Goal: Navigation & Orientation: Find specific page/section

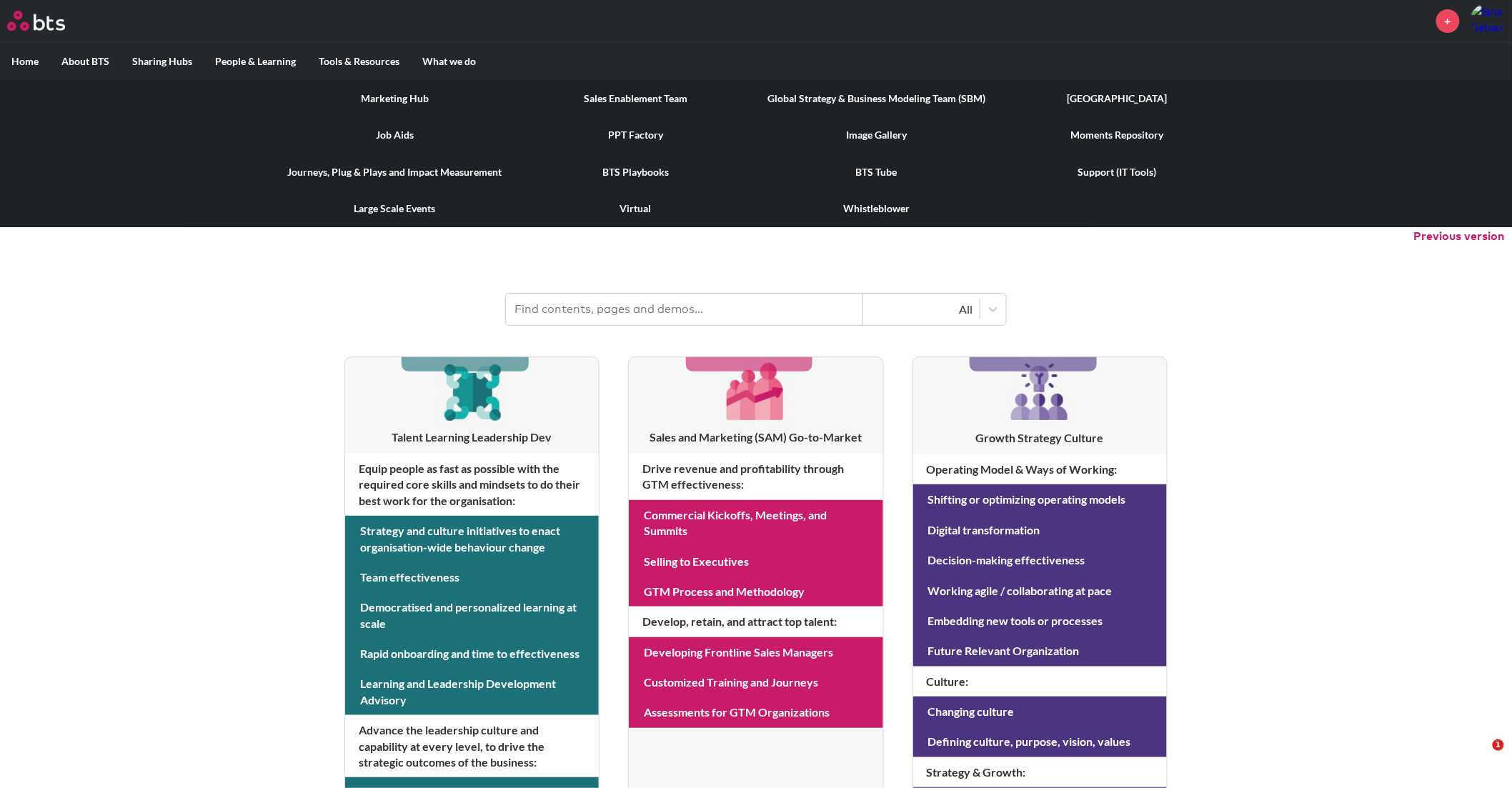
click at [389, 136] on link "Job Aids" at bounding box center [395, 135] width 241 height 38
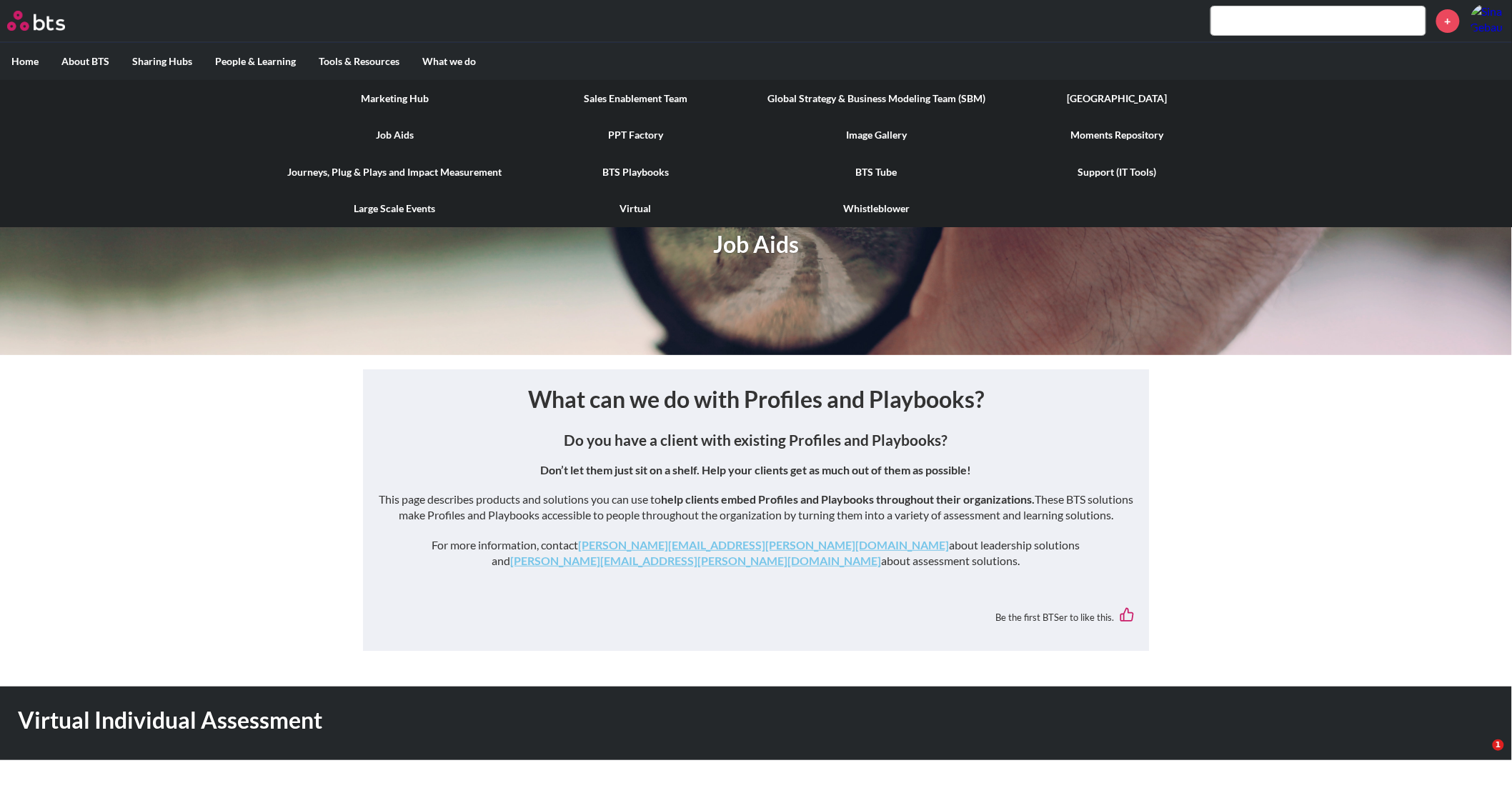
click at [654, 162] on link "BTS Playbooks" at bounding box center [635, 172] width 241 height 38
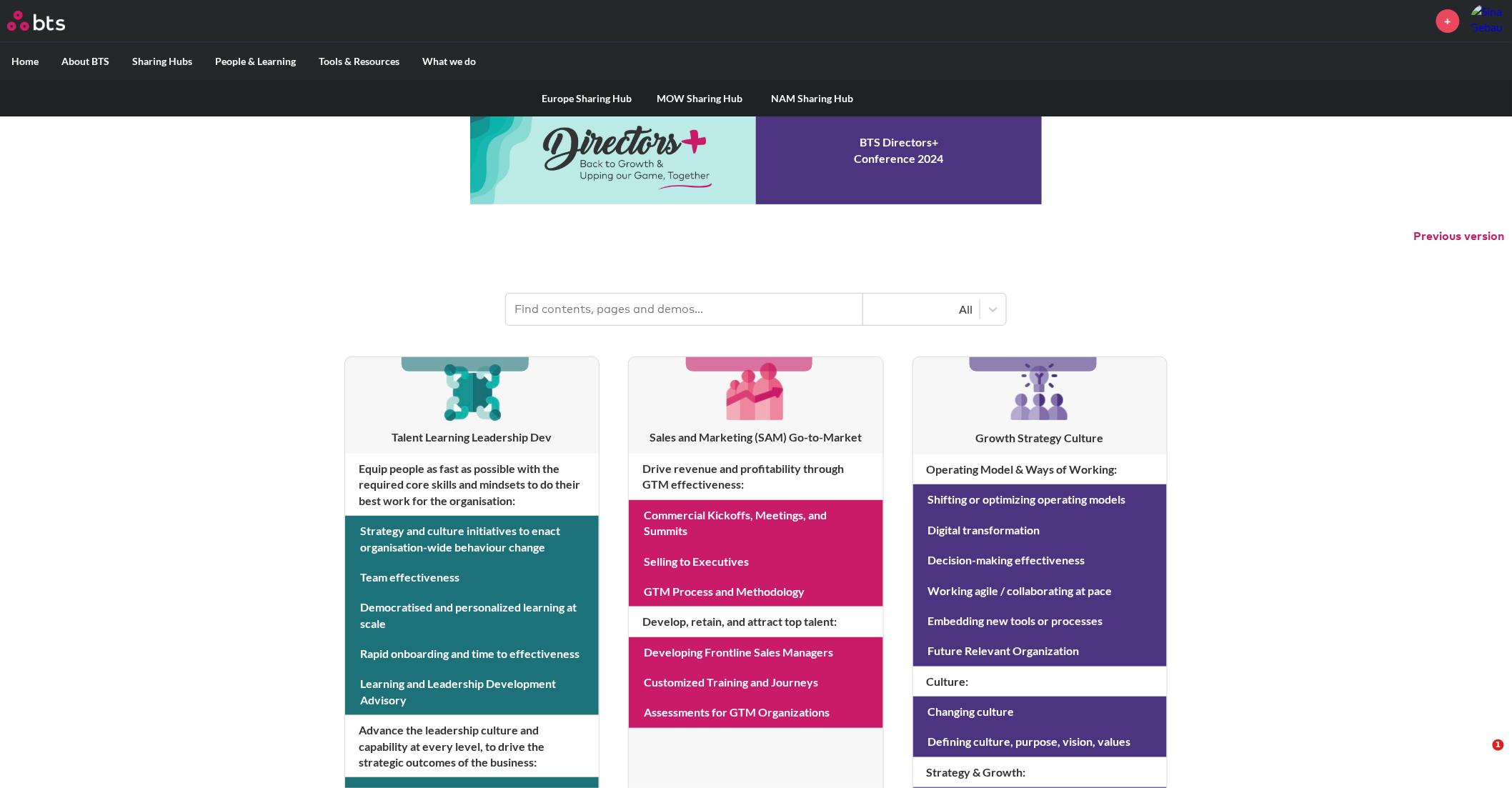
click at [717, 99] on link "MOW Sharing Hub" at bounding box center [699, 99] width 113 height 38
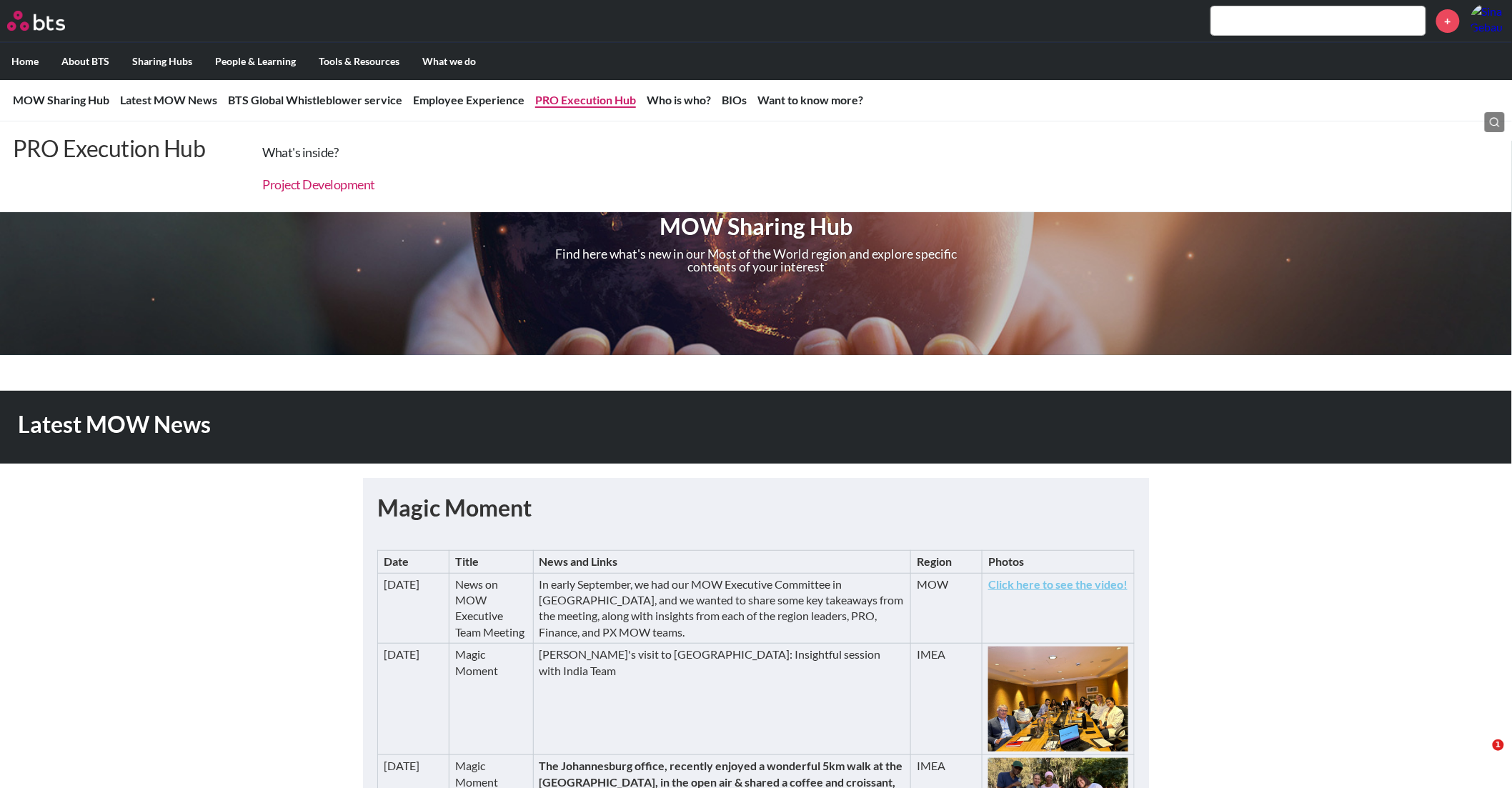
click at [326, 184] on link "Project Development" at bounding box center [320, 184] width 113 height 16
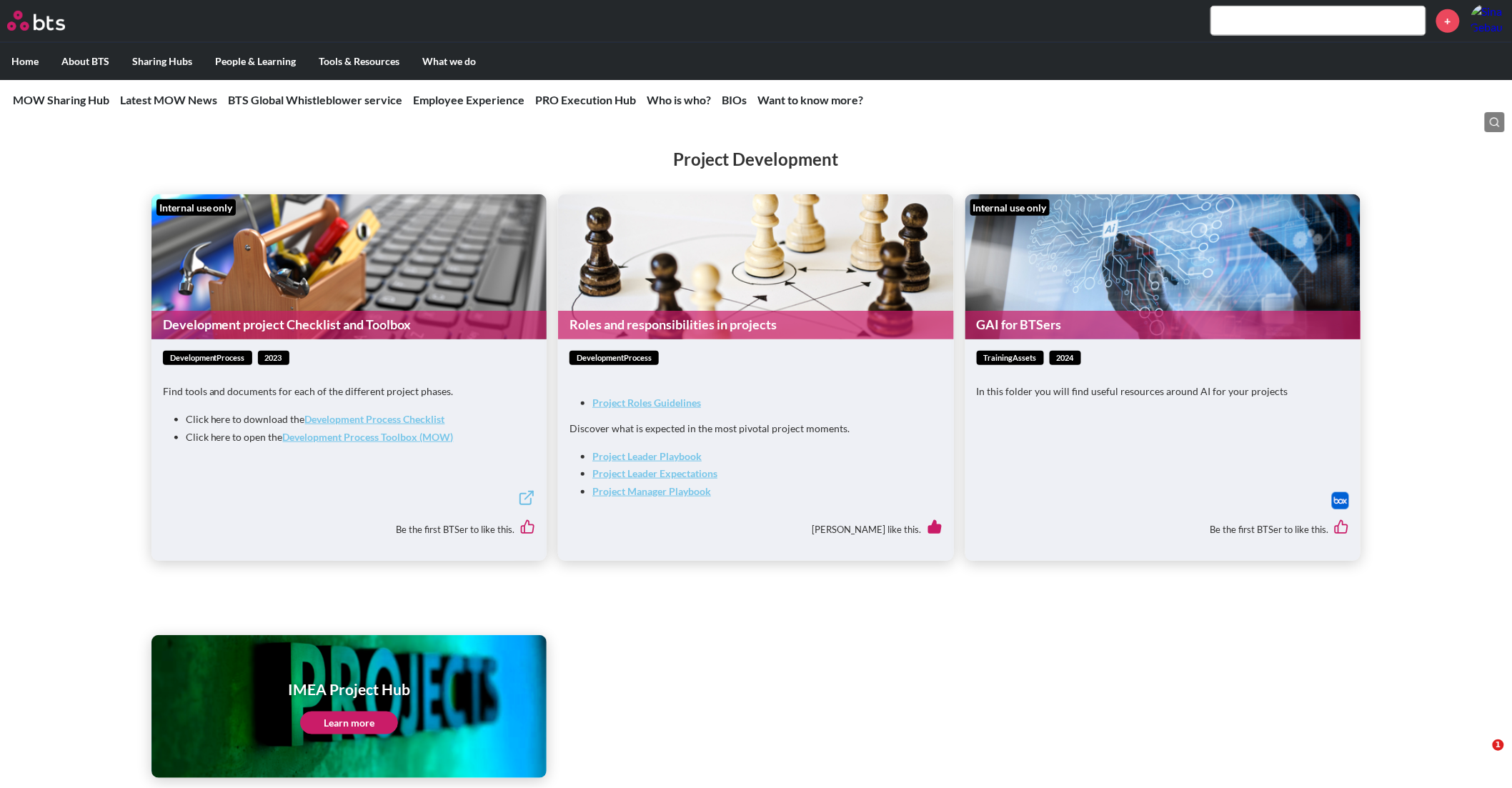
scroll to position [2636, 0]
